Goal: Transaction & Acquisition: Purchase product/service

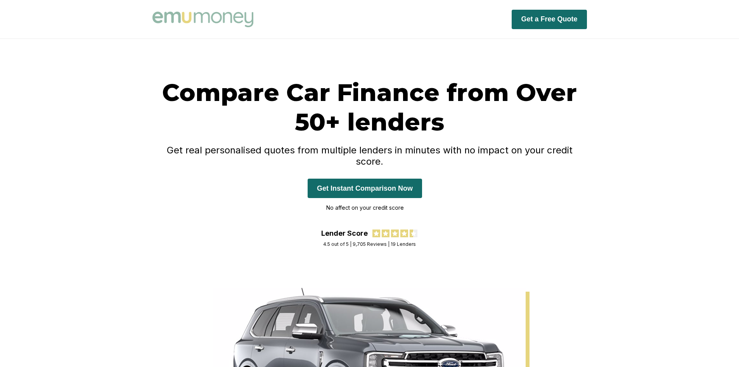
click at [380, 178] on button "Get Instant Comparison Now" at bounding box center [365, 187] width 114 height 19
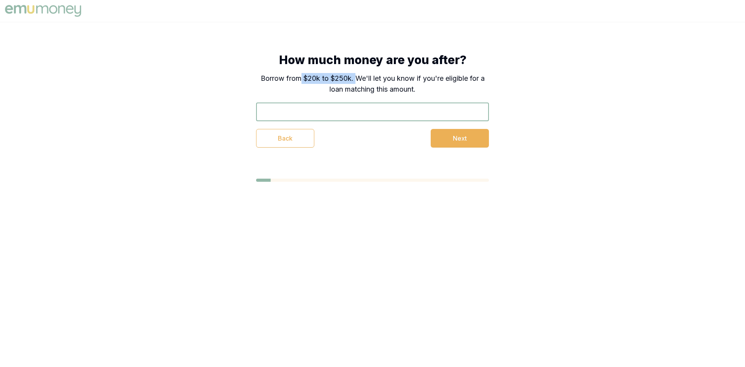
drag, startPoint x: 298, startPoint y: 76, endPoint x: 358, endPoint y: 73, distance: 60.6
click at [357, 73] on p "Borrow from $20k to $250k. We'll let you know if you're eligible for a loan mat…" at bounding box center [372, 84] width 233 height 22
click at [368, 84] on p "Borrow from $20k to $250k. We'll let you know if you're eligible for a loan mat…" at bounding box center [372, 84] width 233 height 22
click at [316, 90] on p "Borrow from $20k to $250k. We'll let you know if you're eligible for a loan mat…" at bounding box center [372, 84] width 233 height 22
click at [329, 81] on p "Borrow from $20k to $250k. We'll let you know if you're eligible for a loan mat…" at bounding box center [372, 84] width 233 height 22
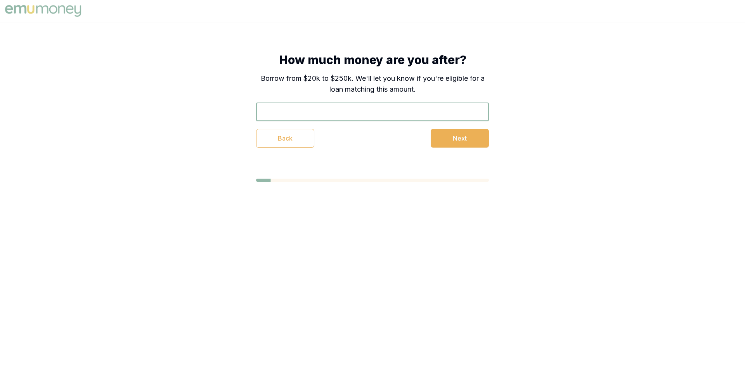
click at [405, 91] on p "Borrow from $20k to $250k. We'll let you know if you're eligible for a loan mat…" at bounding box center [372, 84] width 233 height 22
click at [336, 98] on div "How much money are you after? Borrow from $20k to $250k. We'll let you know if …" at bounding box center [372, 100] width 233 height 95
click at [343, 101] on div "How much money are you after? Borrow from $20k to $250k. We'll let you know if …" at bounding box center [372, 100] width 233 height 95
click at [344, 115] on input "text" at bounding box center [372, 111] width 233 height 19
type input "$25,000"
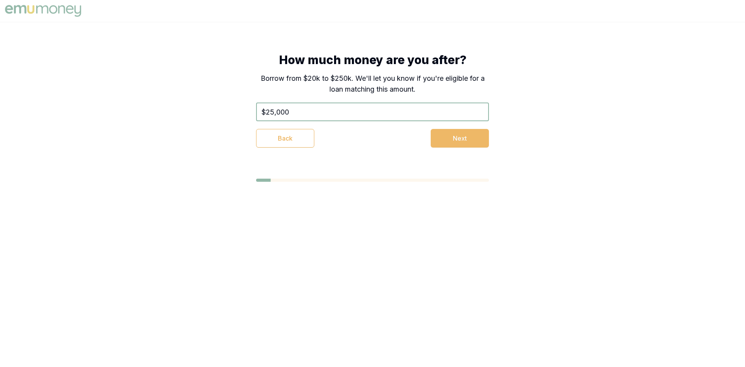
click at [470, 145] on button "Next" at bounding box center [460, 138] width 58 height 19
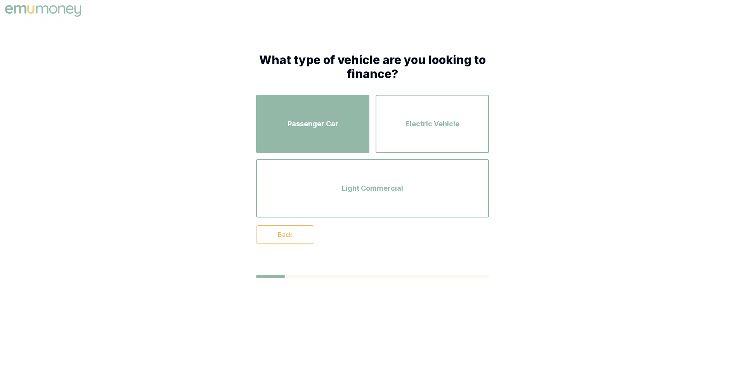
click at [327, 133] on div "Passenger Car" at bounding box center [312, 124] width 99 height 44
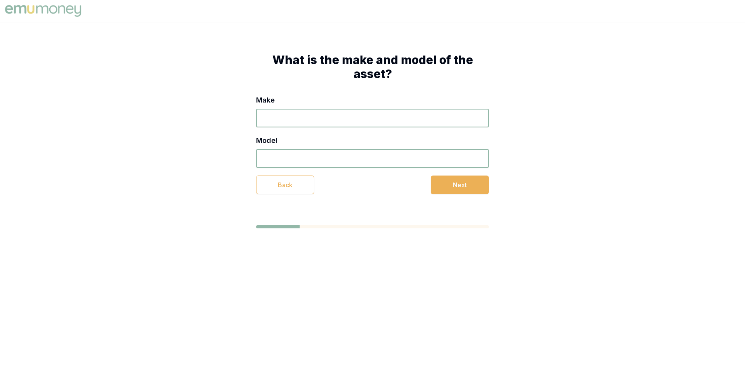
click at [367, 127] on input "Make" at bounding box center [372, 118] width 233 height 19
click at [375, 157] on input "Model" at bounding box center [372, 158] width 233 height 19
